Goal: Task Accomplishment & Management: Complete application form

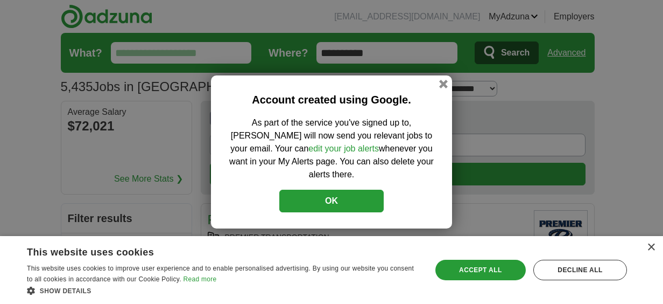
click at [356, 203] on button "OK" at bounding box center [331, 201] width 104 height 23
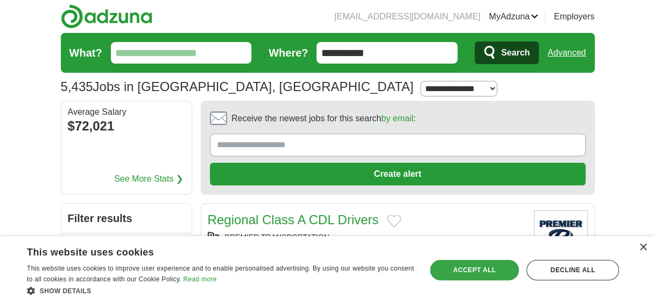
click at [450, 265] on div "Accept all" at bounding box center [474, 270] width 89 height 20
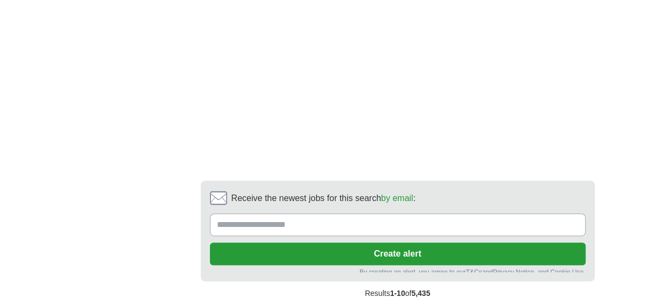
scroll to position [2111, 0]
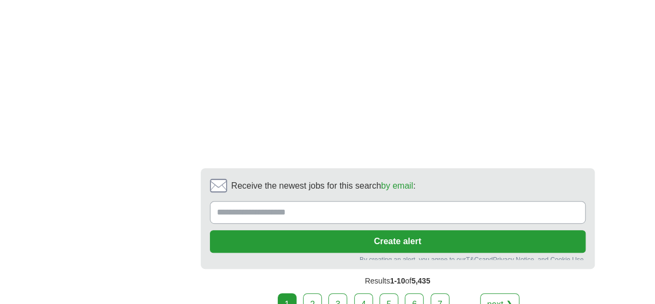
click at [405, 211] on input "Receive the newest jobs for this search by email :" at bounding box center [398, 212] width 376 height 23
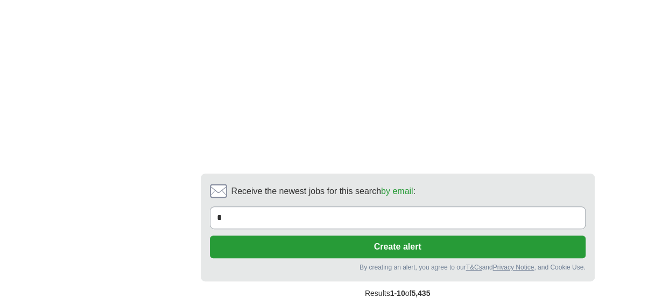
type input "**********"
click at [352, 244] on button "Create alert" at bounding box center [398, 246] width 376 height 23
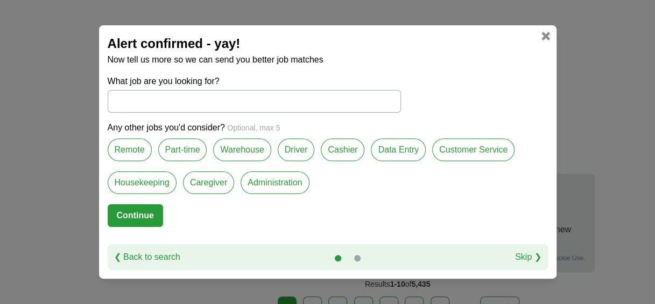
click at [190, 158] on label "Part-time" at bounding box center [182, 149] width 49 height 23
click at [237, 159] on label "Warehouse" at bounding box center [242, 149] width 58 height 23
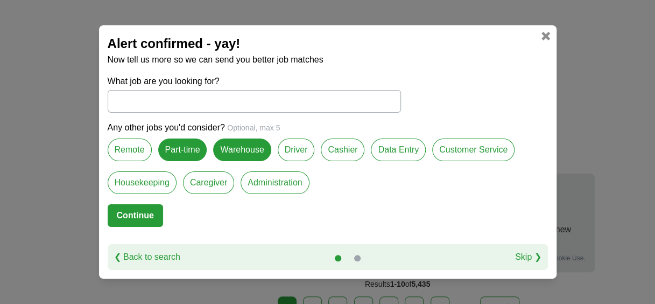
click at [312, 158] on div "Driver" at bounding box center [300, 154] width 44 height 33
click at [301, 155] on label "Driver" at bounding box center [296, 149] width 37 height 23
click at [335, 155] on label "Cashier" at bounding box center [343, 149] width 44 height 23
click at [378, 155] on label "Data Entry" at bounding box center [398, 149] width 55 height 23
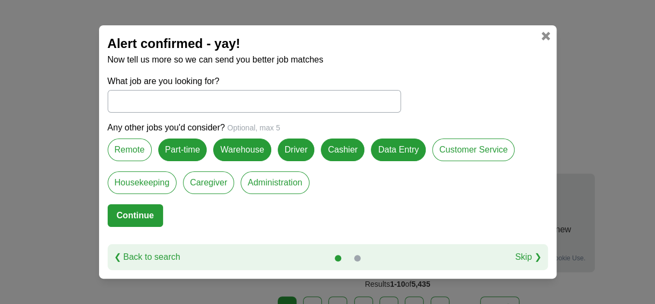
click at [436, 146] on label "Customer Service" at bounding box center [473, 149] width 82 height 23
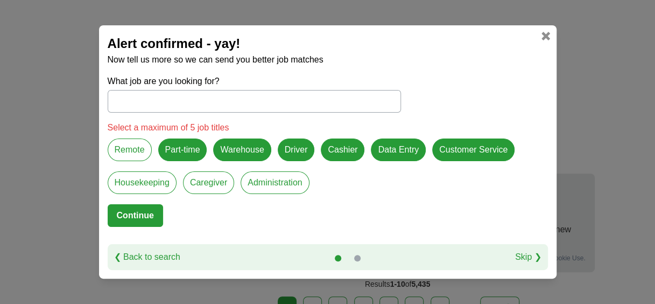
click at [209, 181] on label "Caregiver" at bounding box center [208, 182] width 51 height 23
click at [135, 181] on label "Housekeeping" at bounding box center [142, 182] width 69 height 23
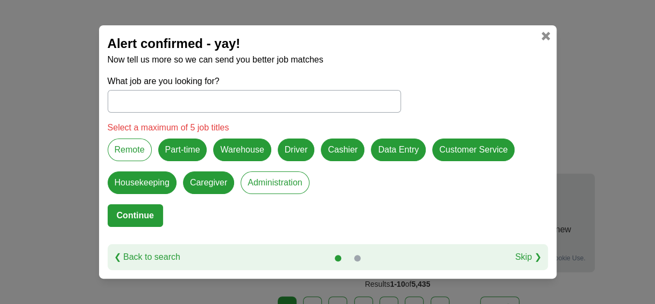
click at [128, 151] on label "Remote" at bounding box center [130, 149] width 44 height 23
click at [263, 181] on label "Administration" at bounding box center [275, 182] width 68 height 23
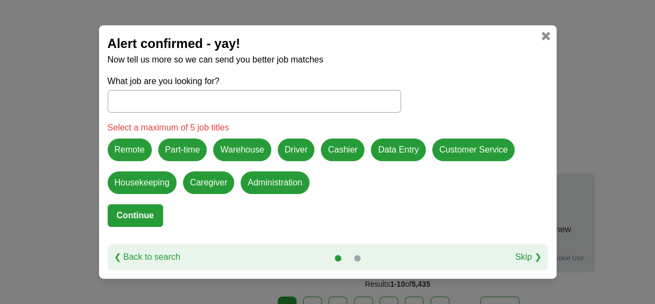
click at [148, 218] on button "Continue" at bounding box center [135, 215] width 55 height 23
click at [269, 183] on label "Administration" at bounding box center [275, 182] width 68 height 23
click at [135, 145] on label "Remote" at bounding box center [130, 149] width 44 height 23
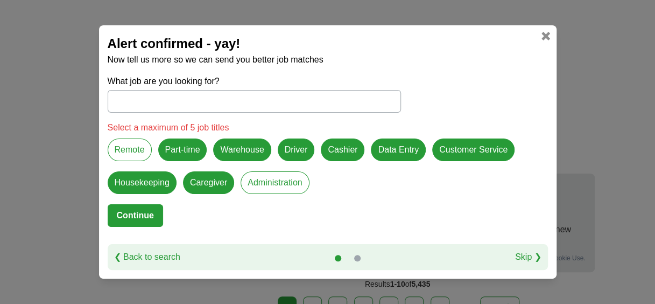
click at [342, 149] on label "Cashier" at bounding box center [343, 149] width 44 height 23
click at [404, 153] on label "Data Entry" at bounding box center [398, 149] width 55 height 23
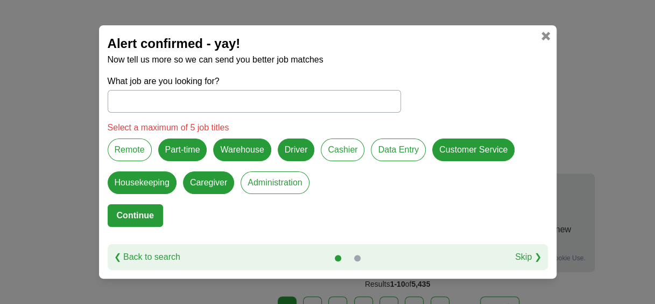
click at [246, 144] on label "Warehouse" at bounding box center [242, 149] width 58 height 23
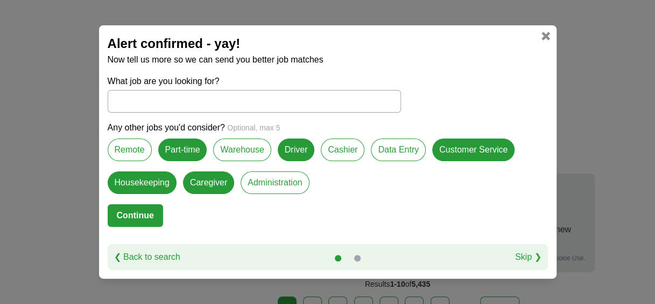
click at [153, 208] on button "Continue" at bounding box center [135, 215] width 55 height 23
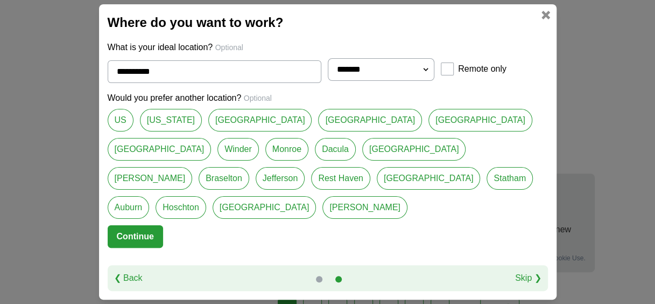
click at [255, 131] on link "[GEOGRAPHIC_DATA]" at bounding box center [260, 120] width 104 height 23
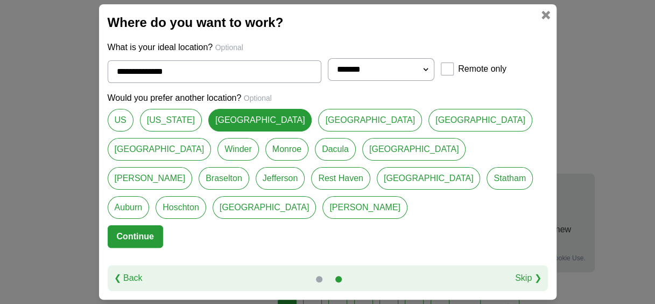
click at [318, 127] on link "[GEOGRAPHIC_DATA]" at bounding box center [370, 120] width 104 height 23
type input "**********"
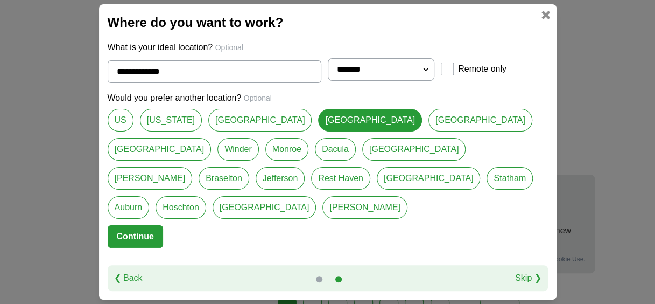
scroll to position [2109, 0]
click at [149, 225] on button "Continue" at bounding box center [135, 236] width 55 height 23
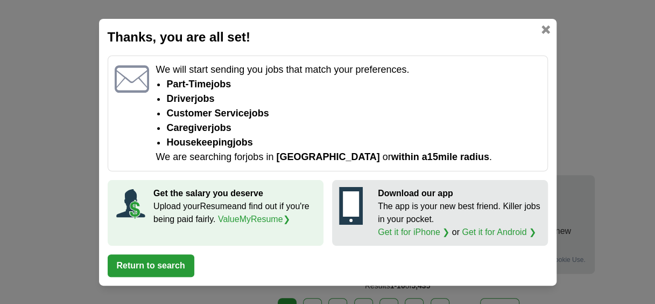
click at [150, 261] on button "Return to search" at bounding box center [151, 265] width 87 height 23
